Goal: Check status: Check status

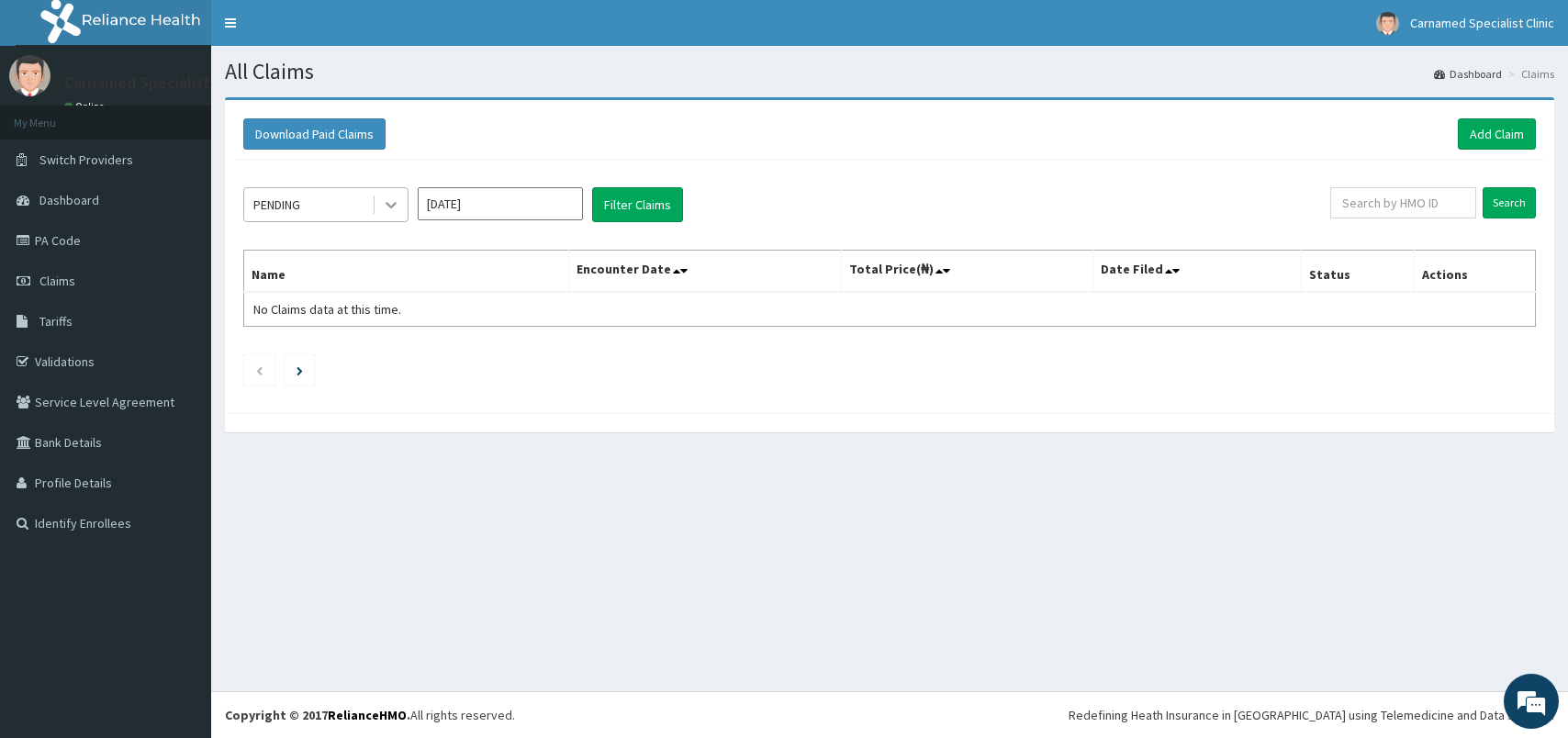
click at [391, 202] on icon at bounding box center [390, 204] width 18 height 18
click at [100, 234] on link "PA Code" at bounding box center [105, 240] width 211 height 41
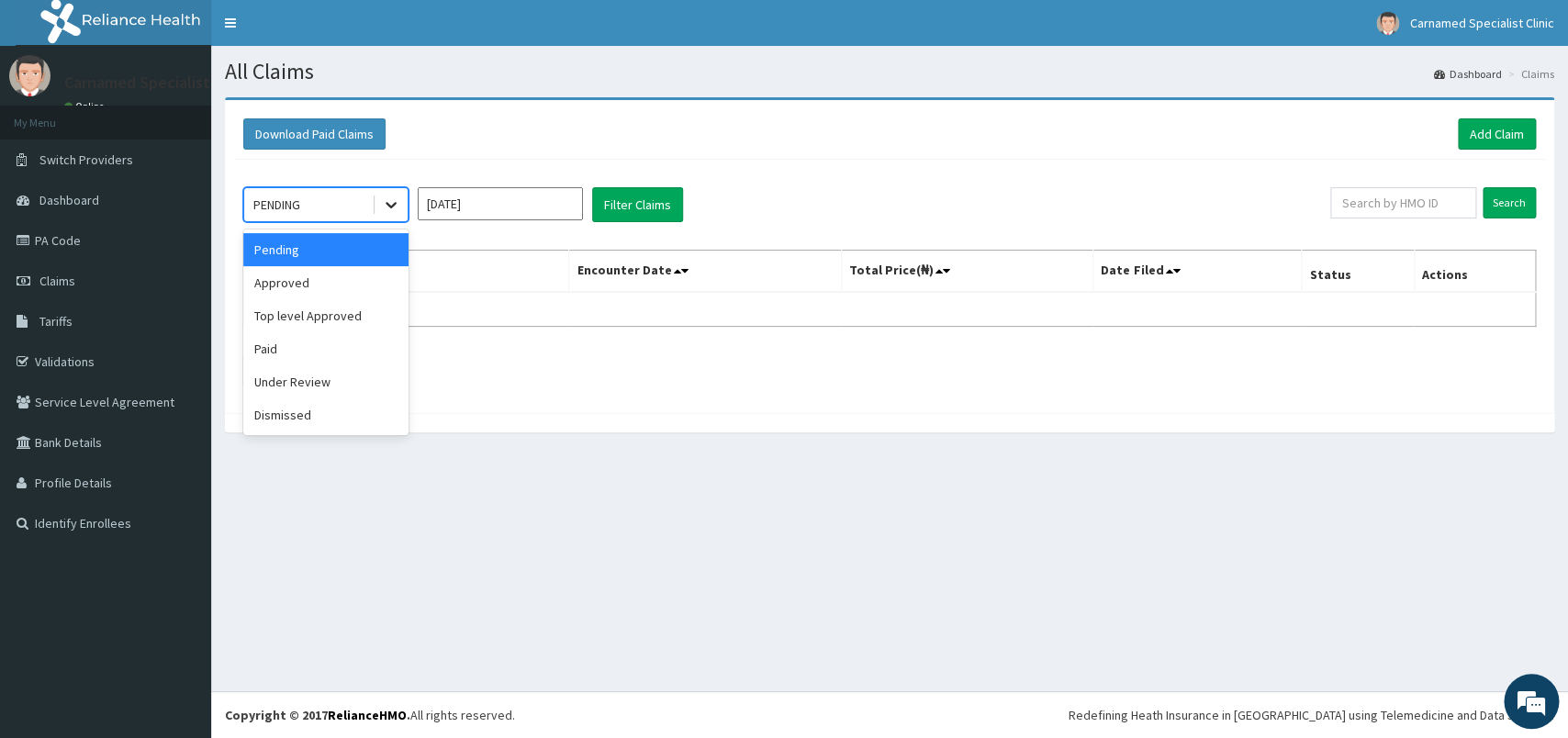
click at [395, 202] on icon at bounding box center [390, 204] width 18 height 18
click at [298, 288] on div "Approved" at bounding box center [326, 282] width 166 height 33
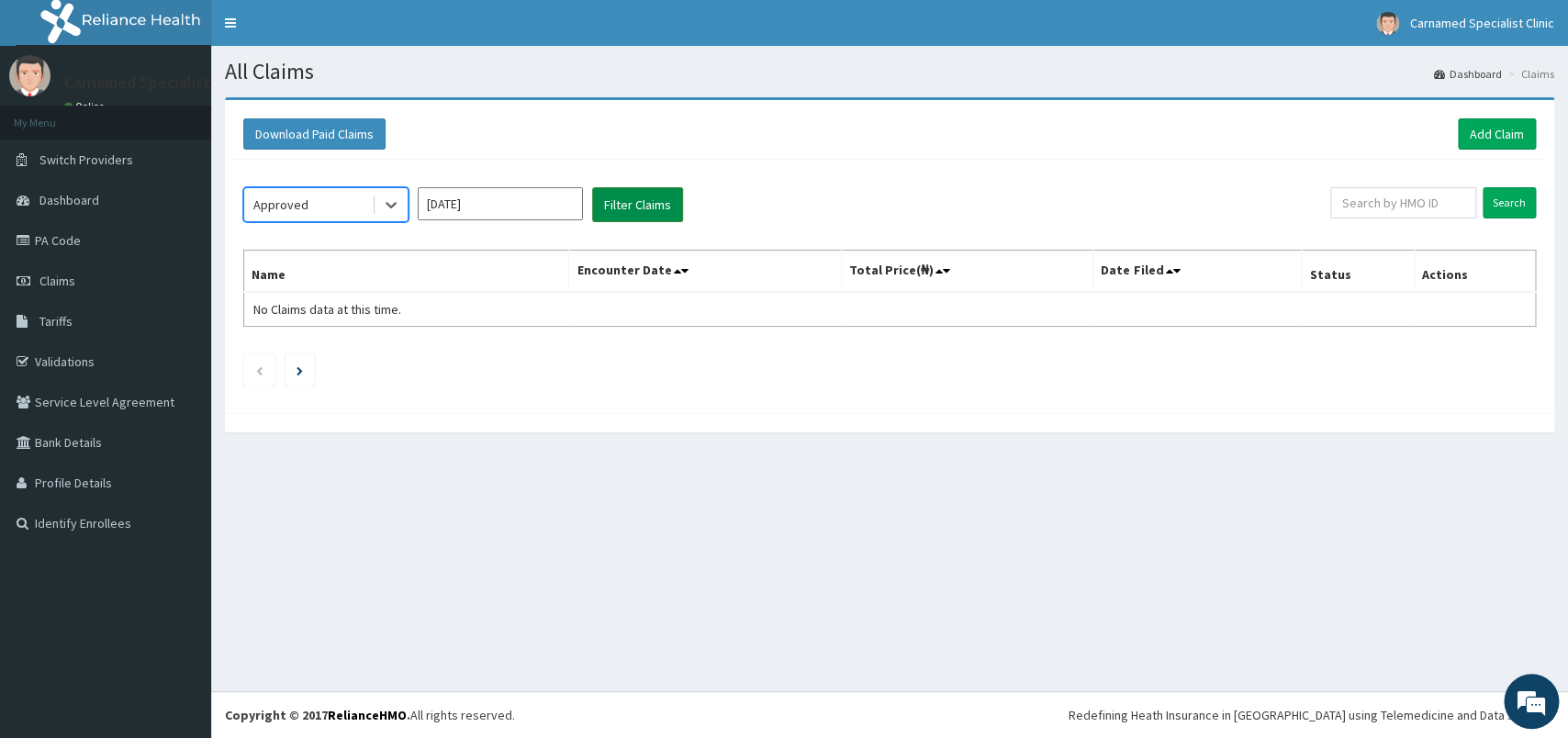
click at [642, 217] on button "Filter Claims" at bounding box center [638, 204] width 91 height 35
click at [643, 210] on button "Filter Claims" at bounding box center [638, 204] width 91 height 35
click at [397, 207] on icon at bounding box center [390, 204] width 18 height 18
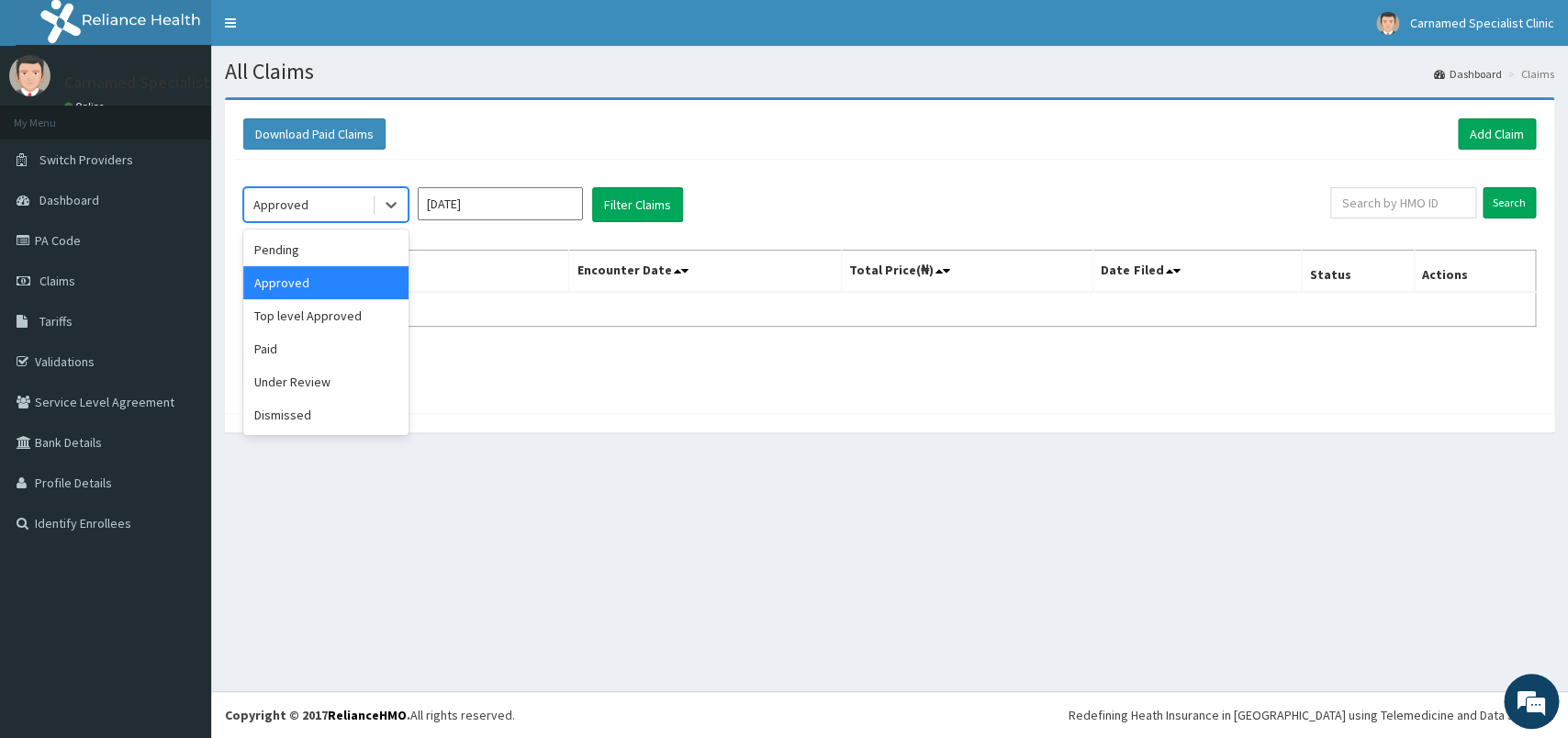
click at [725, 143] on div "Download Paid Claims Add Claim" at bounding box center [890, 133] width 1293 height 31
click at [390, 198] on icon at bounding box center [390, 204] width 18 height 18
click at [312, 290] on div "Approved" at bounding box center [326, 282] width 166 height 33
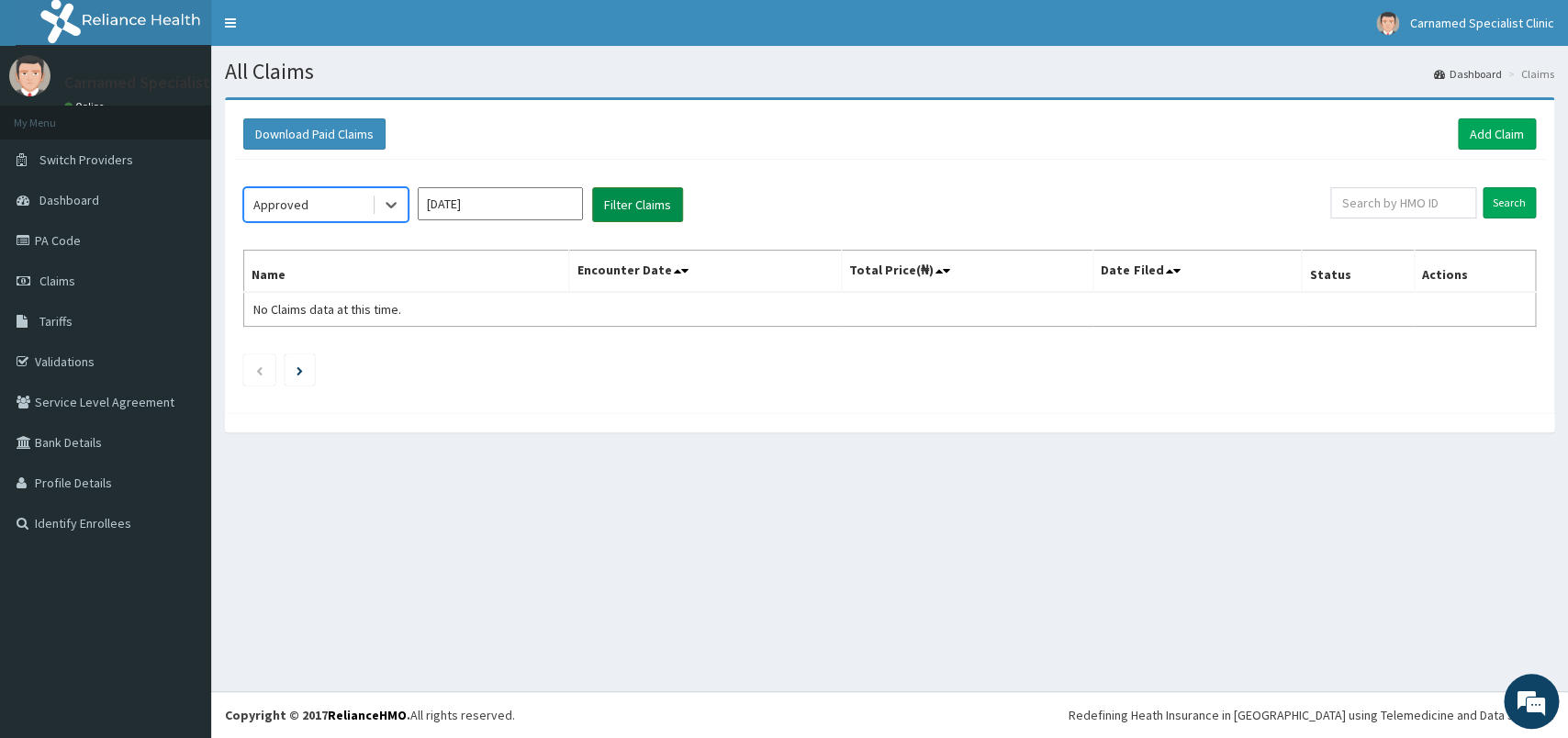
click at [647, 212] on button "Filter Claims" at bounding box center [638, 204] width 91 height 35
